Goal: Task Accomplishment & Management: Use online tool/utility

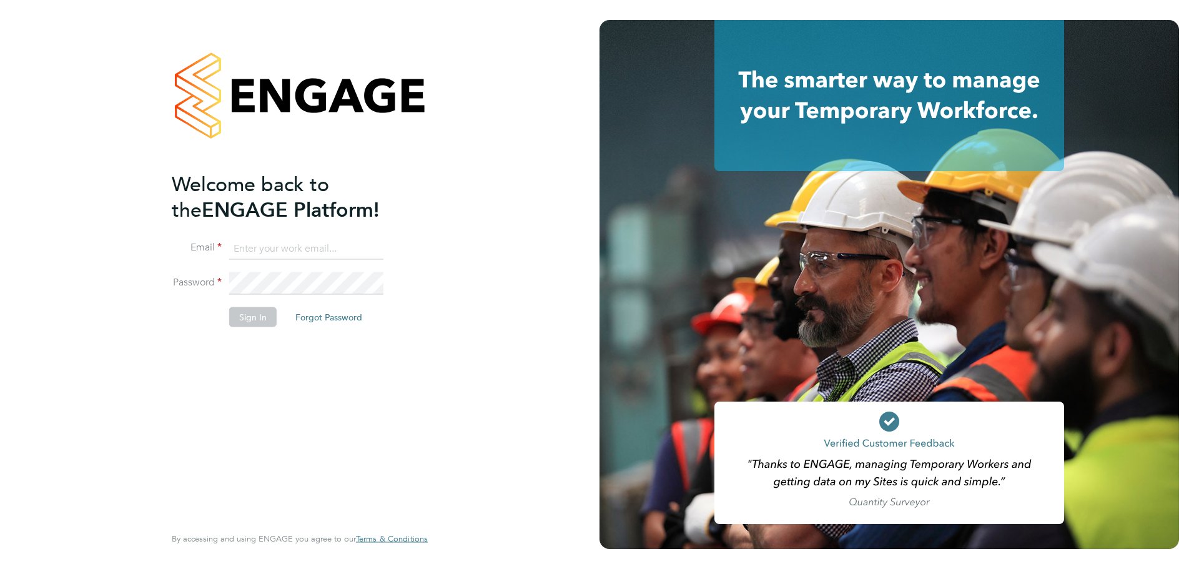
type input "[PERSON_NAME][EMAIL_ADDRESS][PERSON_NAME][DOMAIN_NAME]"
click at [249, 319] on button "Sign In" at bounding box center [252, 317] width 47 height 20
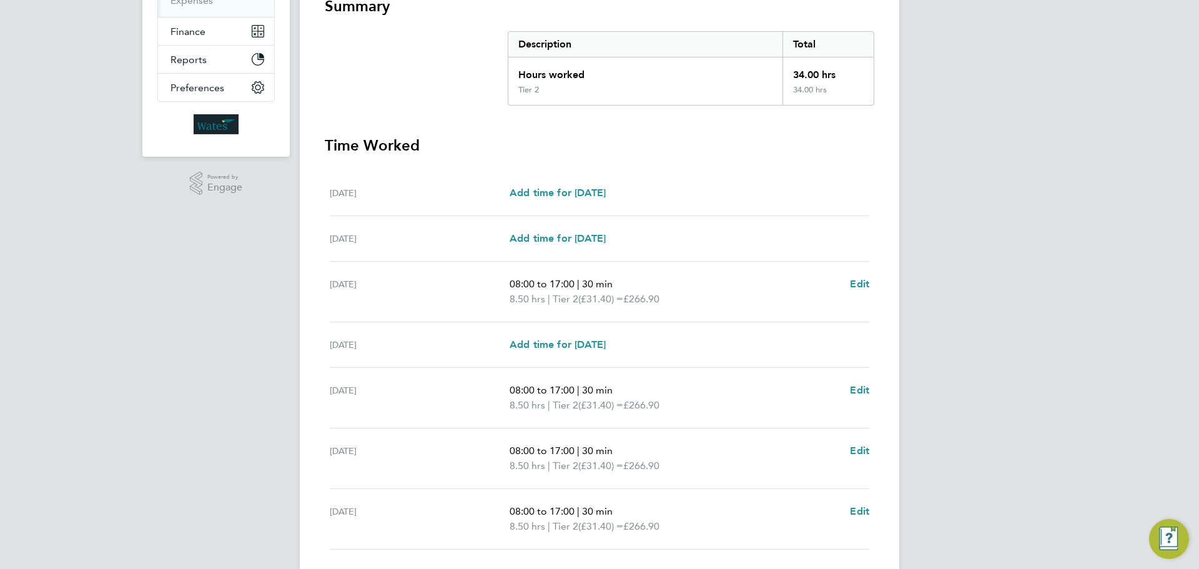
scroll to position [328, 0]
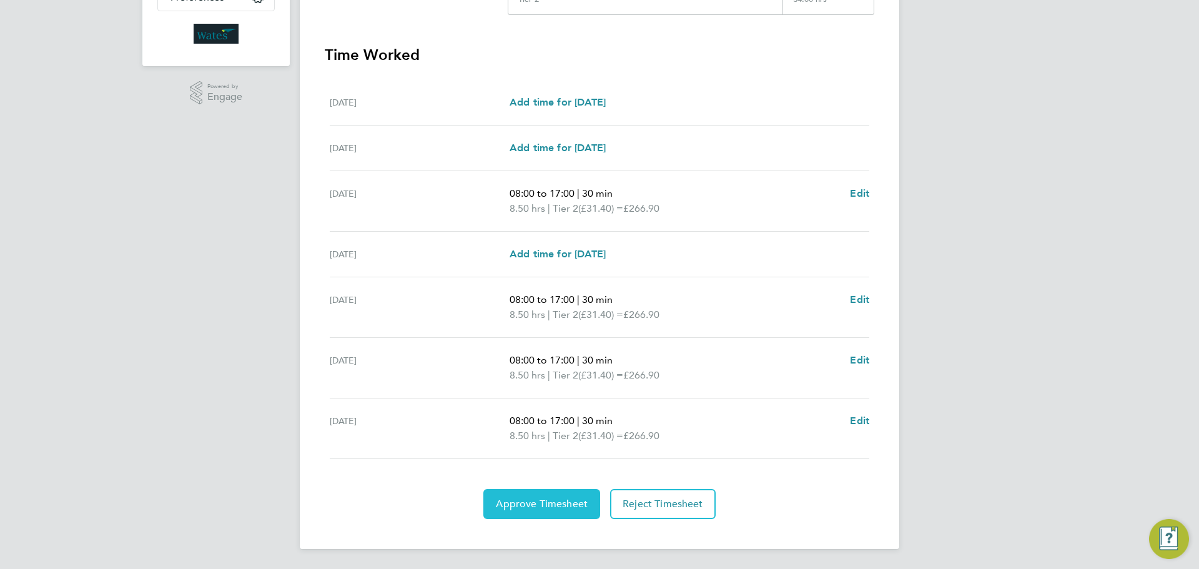
click at [537, 506] on span "Approve Timesheet" at bounding box center [542, 504] width 92 height 12
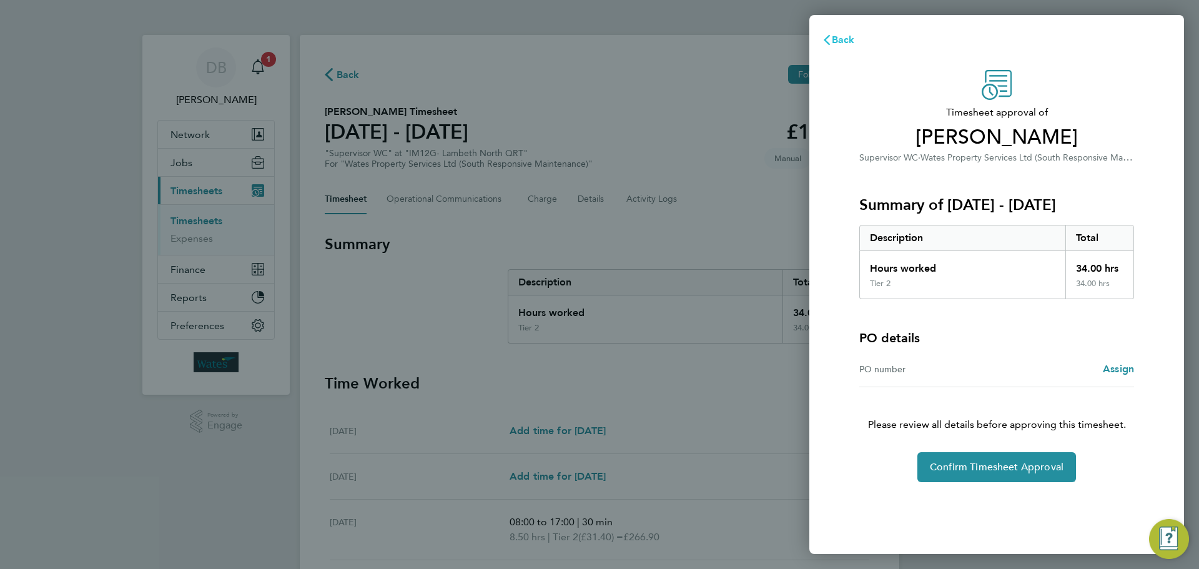
click at [841, 42] on span "Back" at bounding box center [843, 40] width 23 height 12
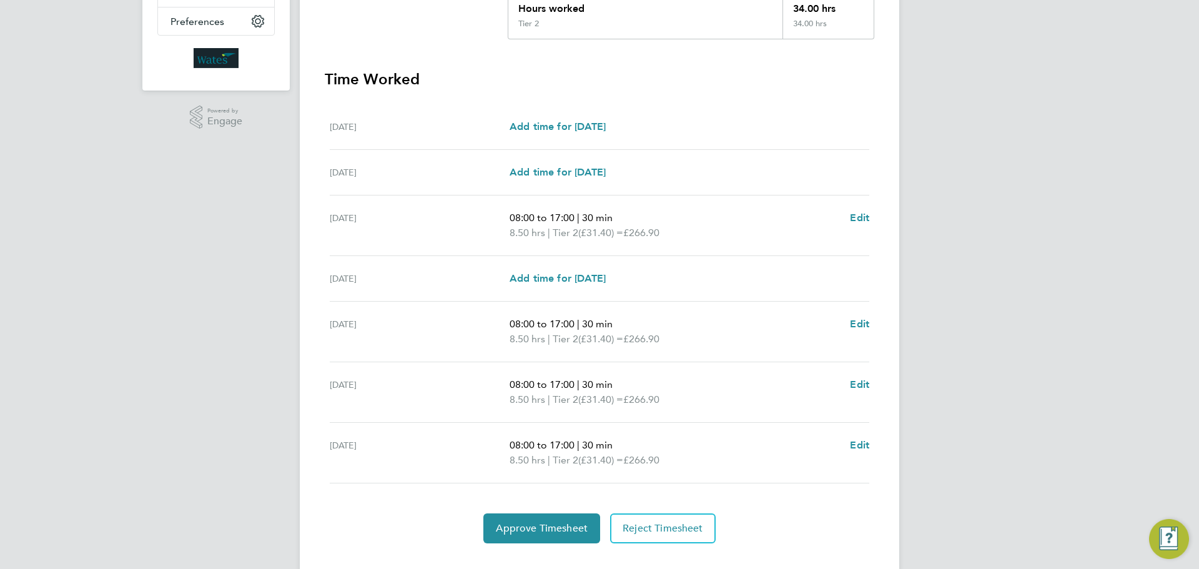
scroll to position [312, 0]
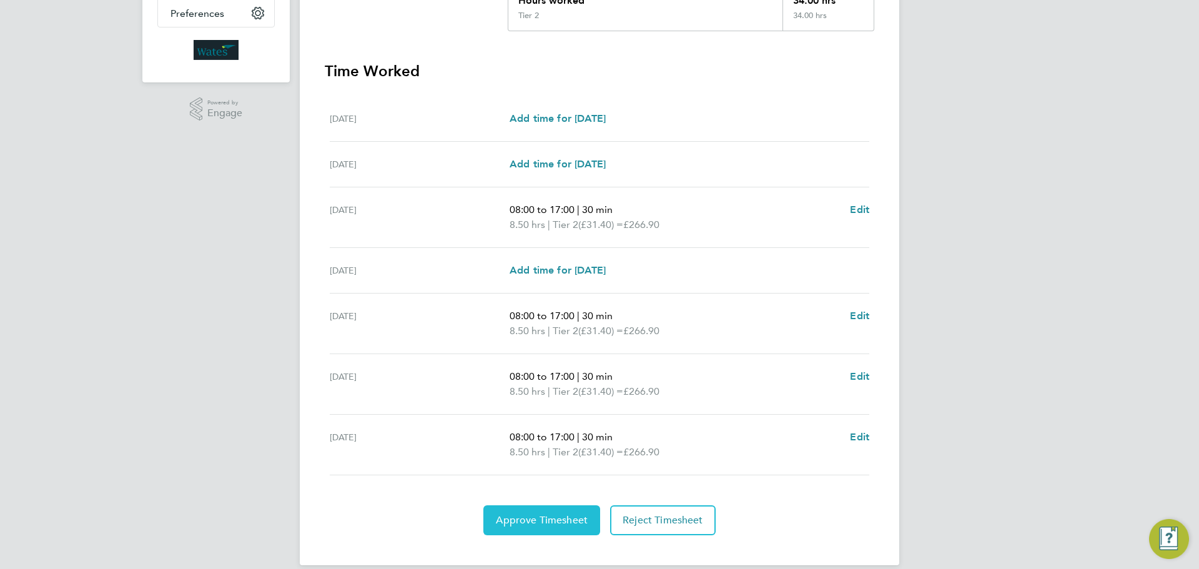
click at [533, 523] on span "Approve Timesheet" at bounding box center [542, 520] width 92 height 12
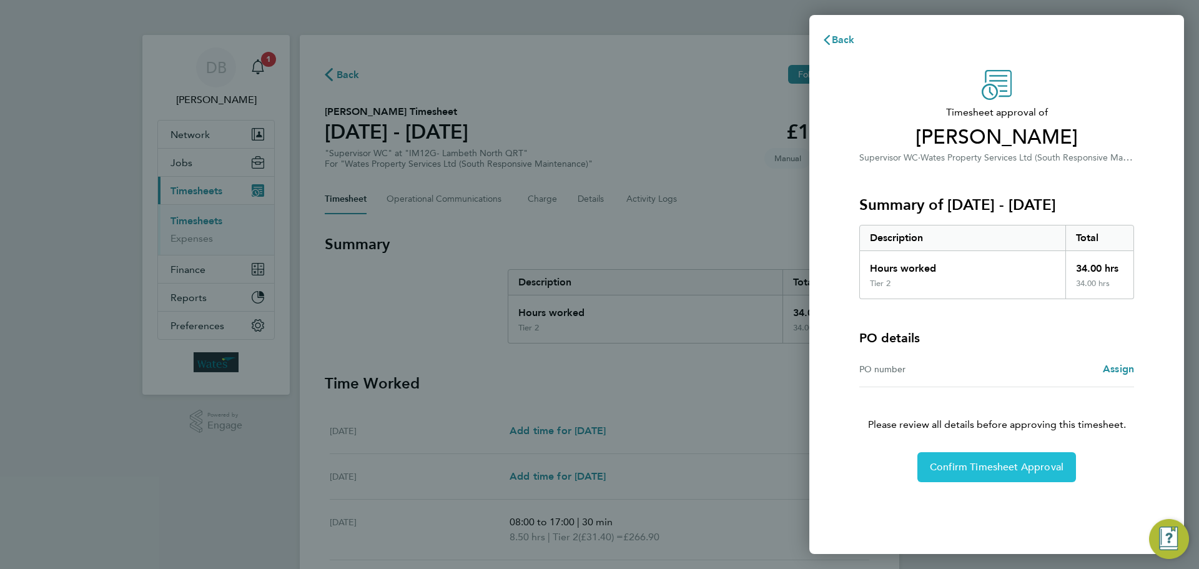
click at [974, 475] on button "Confirm Timesheet Approval" at bounding box center [996, 467] width 159 height 30
